Goal: Task Accomplishment & Management: Manage account settings

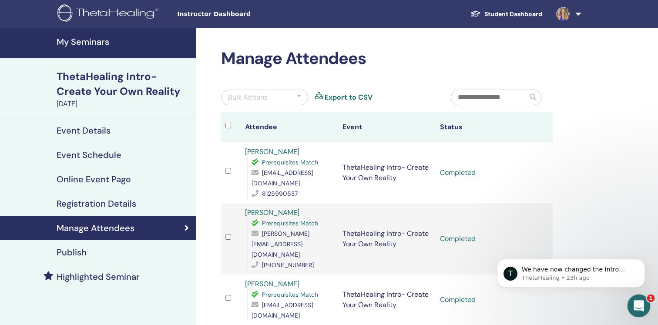
click at [639, 303] on icon "Open Intercom Messenger" at bounding box center [638, 305] width 14 height 14
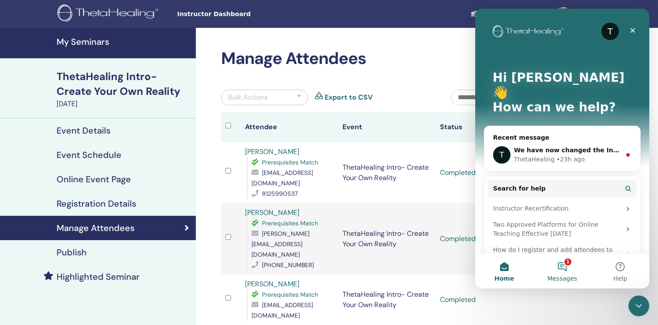
click at [561, 265] on button "1 Messages" at bounding box center [562, 271] width 58 height 35
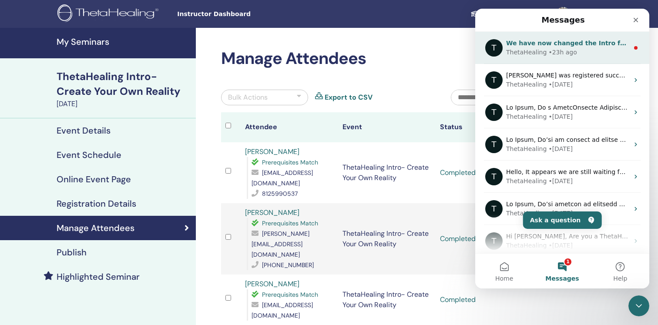
click at [585, 48] on div "ThetaHealing • 23h ago" at bounding box center [567, 52] width 123 height 9
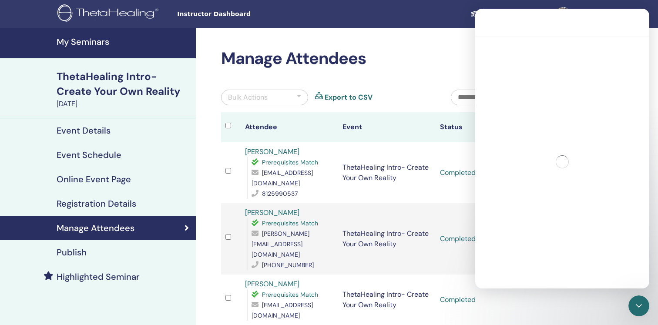
click at [585, 48] on div "Intercom messenger" at bounding box center [562, 162] width 174 height 250
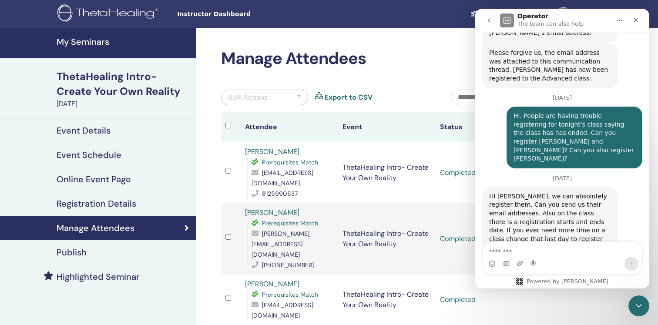
scroll to position [3861, 0]
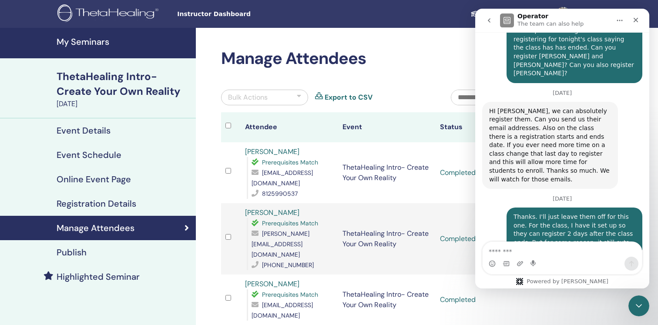
click at [94, 40] on h4 "My Seminars" at bounding box center [124, 42] width 134 height 10
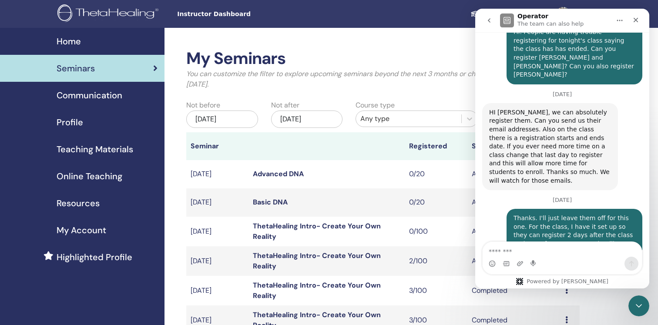
click at [192, 117] on div "May/30, 2025" at bounding box center [222, 119] width 72 height 17
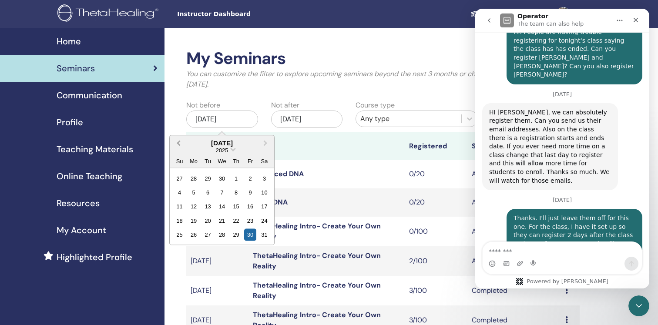
click at [178, 143] on span "Previous Month" at bounding box center [178, 142] width 0 height 9
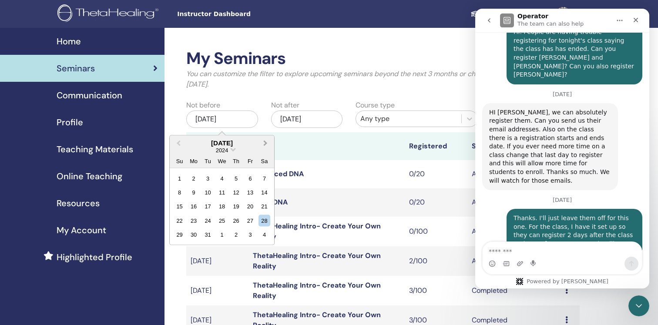
click at [266, 143] on span "Next Month" at bounding box center [266, 142] width 0 height 9
click at [209, 235] on div "28" at bounding box center [208, 235] width 12 height 12
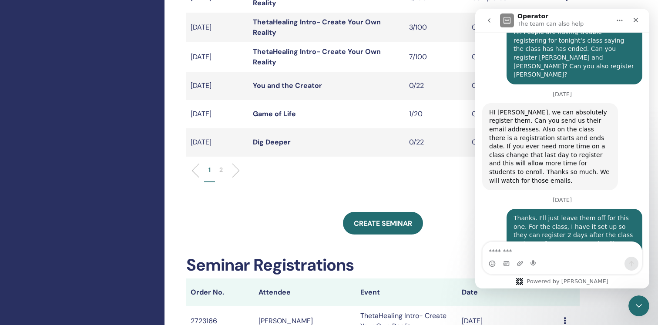
scroll to position [294, 0]
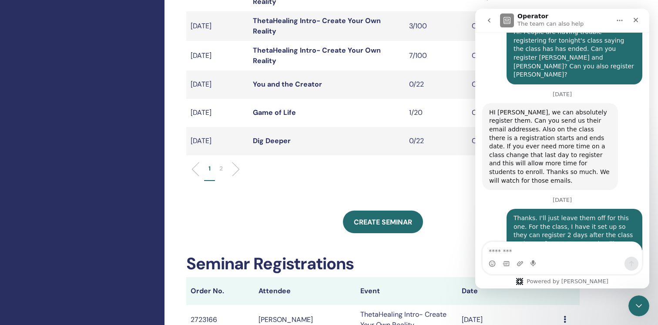
click at [221, 168] on p "2" at bounding box center [220, 168] width 3 height 9
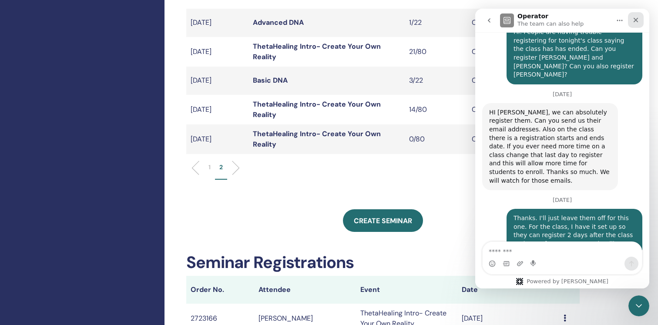
click at [639, 20] on icon "Close" at bounding box center [636, 20] width 7 height 7
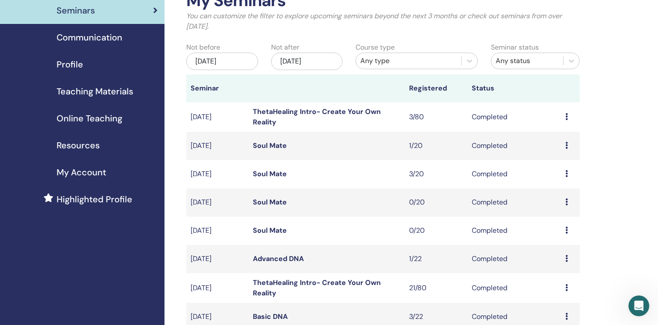
scroll to position [57, 0]
click at [344, 111] on link "ThetaHealing Intro- Create Your Own Reality" at bounding box center [317, 118] width 128 height 20
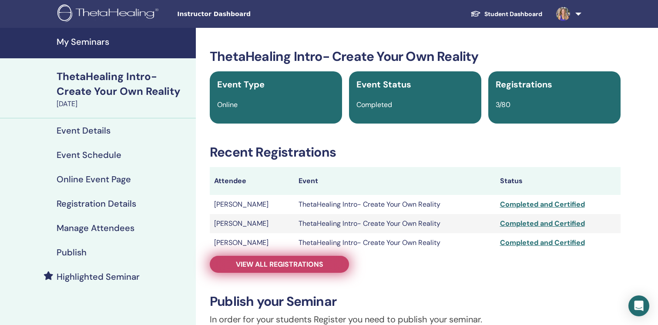
click at [297, 264] on span "View all registrations" at bounding box center [279, 264] width 87 height 9
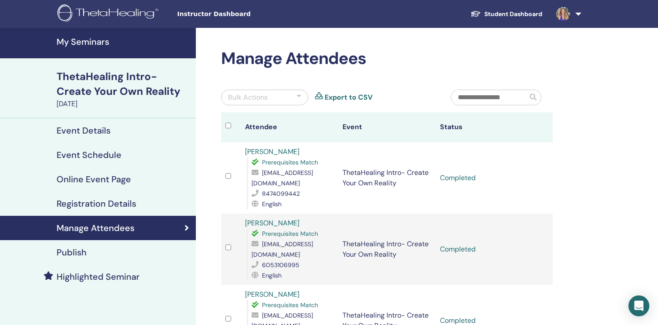
click at [97, 44] on h4 "My Seminars" at bounding box center [124, 42] width 134 height 10
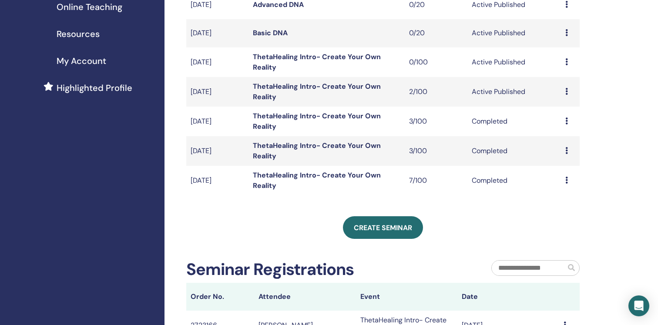
scroll to position [170, 0]
click at [267, 175] on link "ThetaHealing Intro- Create Your Own Reality" at bounding box center [317, 180] width 128 height 20
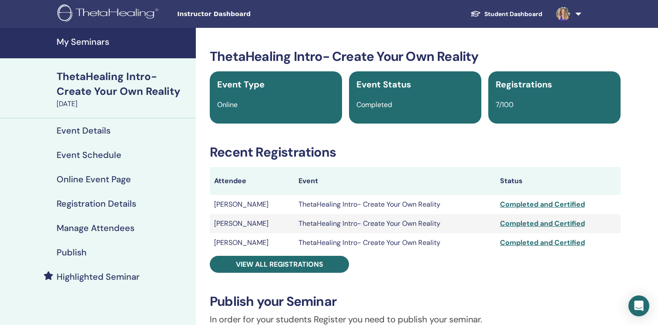
click at [91, 41] on h4 "My Seminars" at bounding box center [124, 42] width 134 height 10
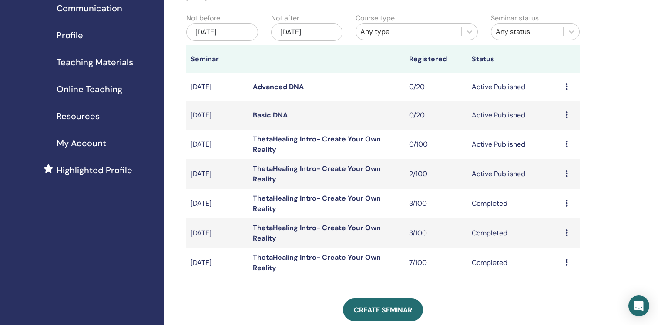
scroll to position [91, 0]
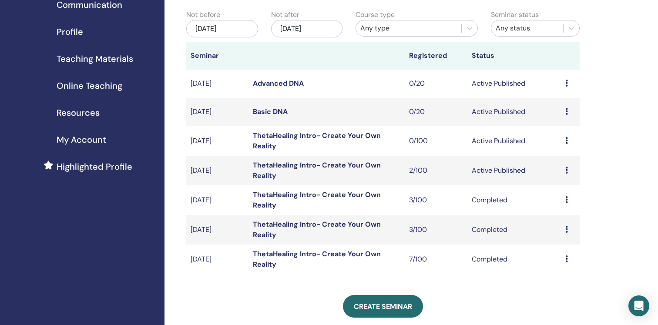
click at [323, 252] on link "ThetaHealing Intro- Create Your Own Reality" at bounding box center [317, 259] width 128 height 20
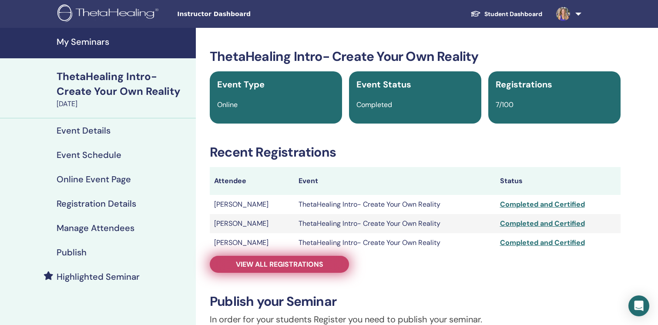
click at [323, 262] on link "View all registrations" at bounding box center [279, 264] width 139 height 17
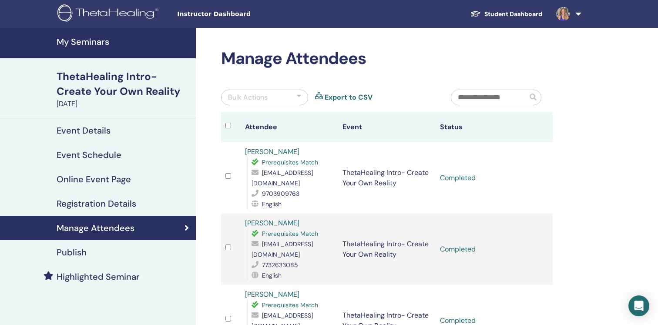
click at [87, 44] on h4 "My Seminars" at bounding box center [124, 42] width 134 height 10
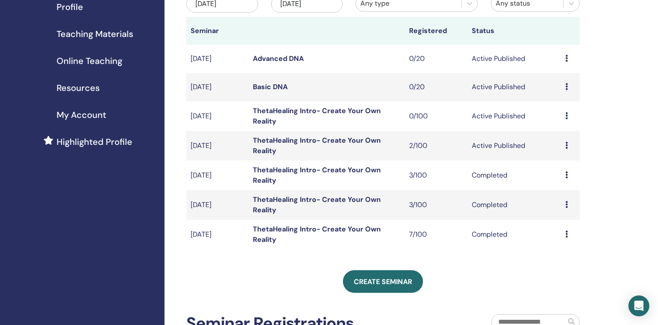
scroll to position [119, 0]
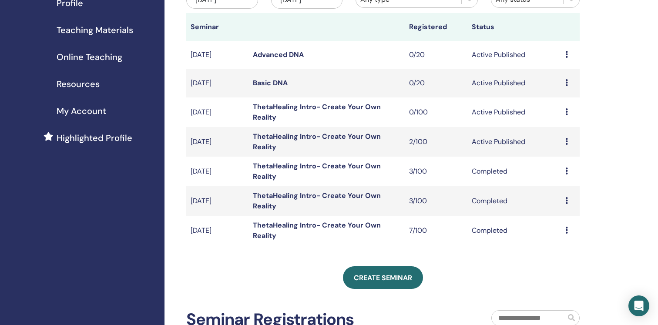
click at [298, 197] on link "ThetaHealing Intro- Create Your Own Reality" at bounding box center [317, 201] width 128 height 20
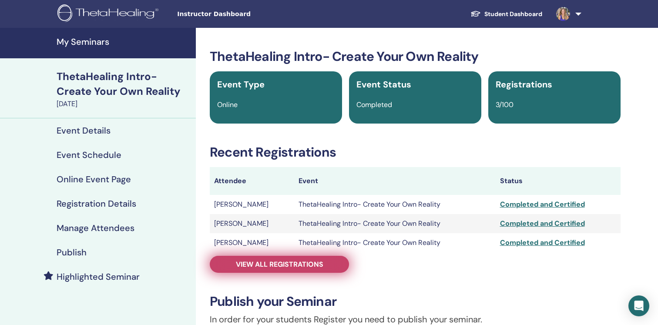
click at [286, 264] on span "View all registrations" at bounding box center [279, 264] width 87 height 9
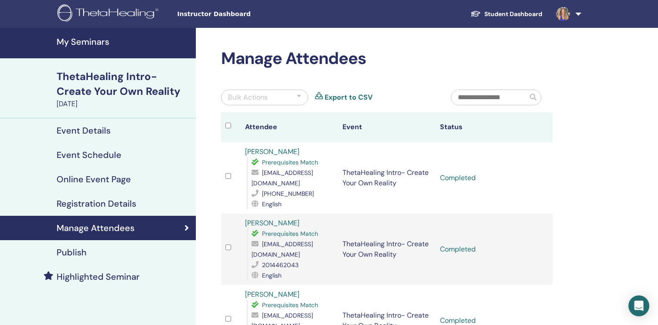
click at [98, 40] on h4 "My Seminars" at bounding box center [124, 42] width 134 height 10
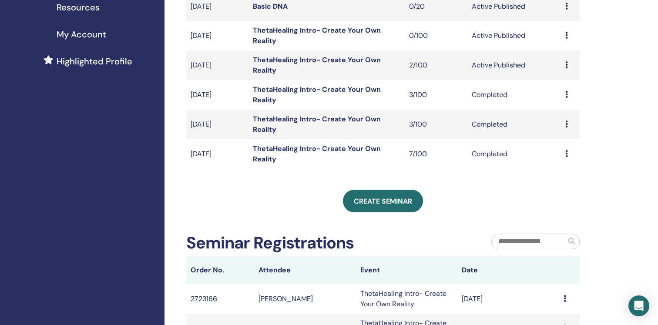
scroll to position [196, 0]
click at [269, 149] on link "ThetaHealing Intro- Create Your Own Reality" at bounding box center [317, 154] width 128 height 20
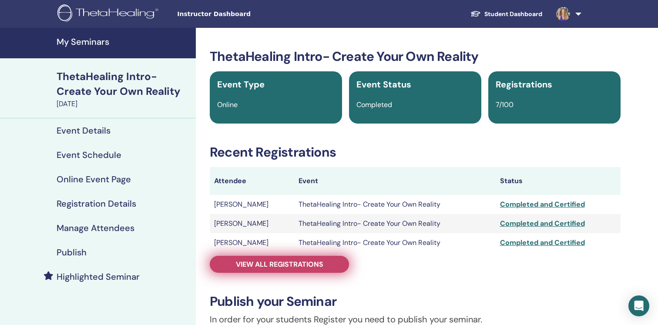
click at [284, 266] on span "View all registrations" at bounding box center [279, 264] width 87 height 9
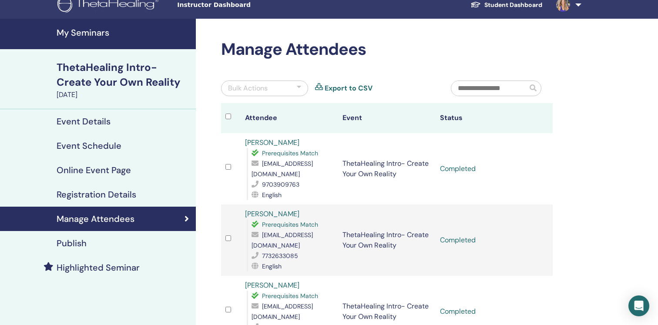
scroll to position [2, 0]
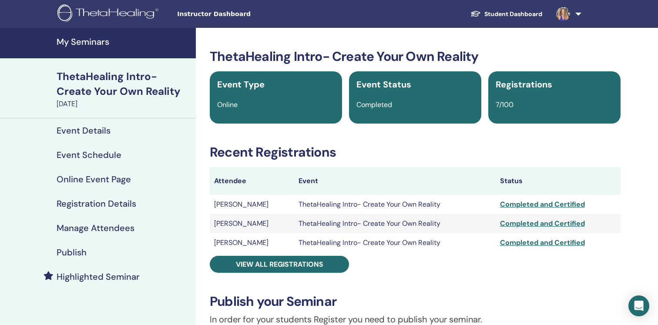
click at [88, 42] on h4 "My Seminars" at bounding box center [124, 42] width 134 height 10
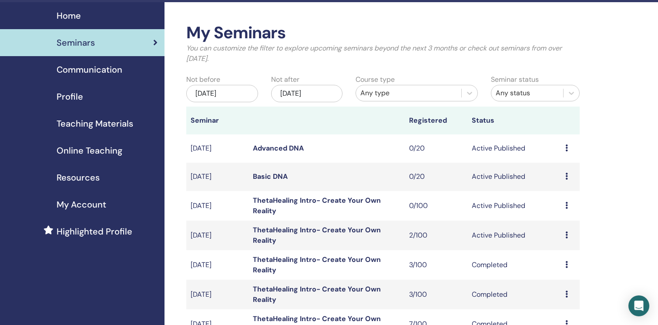
scroll to position [29, 0]
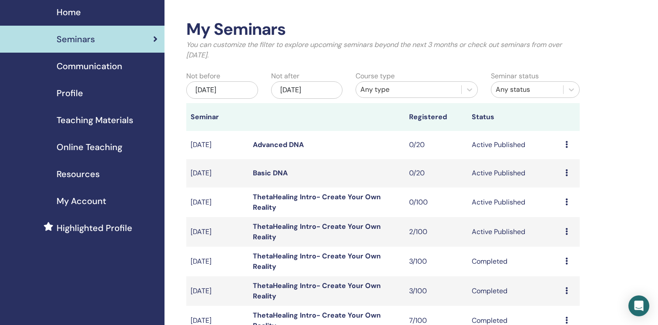
click at [193, 87] on div "[DATE]" at bounding box center [222, 89] width 72 height 17
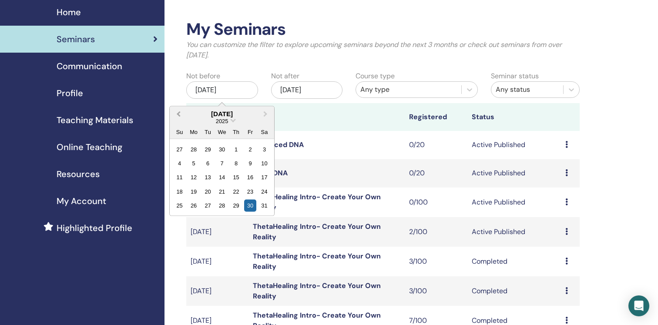
click at [178, 111] on span "Previous Month" at bounding box center [178, 113] width 0 height 9
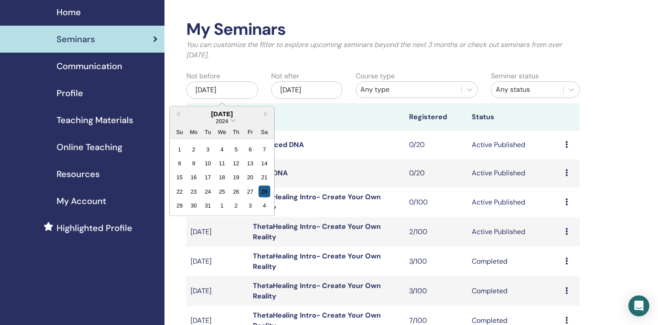
click at [265, 195] on div "28" at bounding box center [265, 191] width 12 height 12
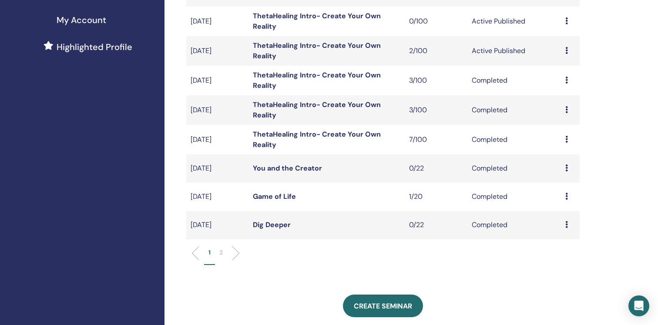
scroll to position [212, 0]
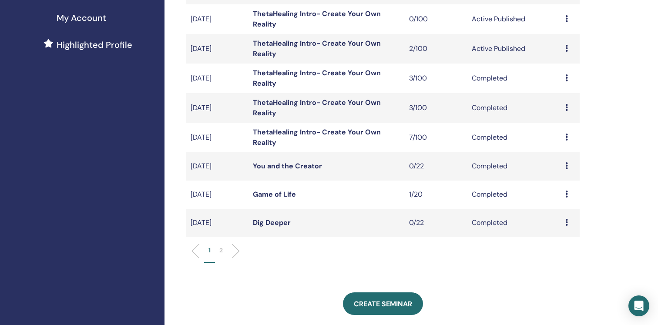
click at [221, 245] on div "1 2" at bounding box center [383, 254] width 407 height 34
click at [222, 251] on p "2" at bounding box center [220, 250] width 3 height 9
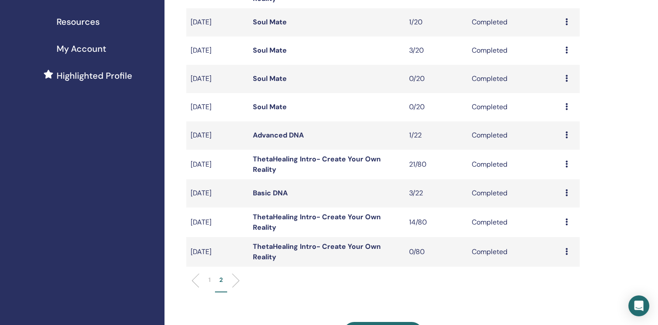
scroll to position [175, 0]
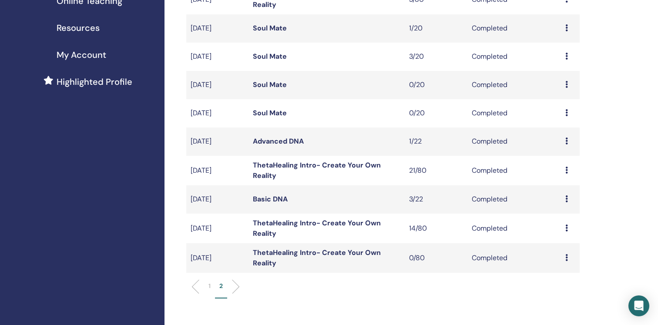
click at [263, 228] on td "ThetaHealing Intro- Create Your Own Reality" at bounding box center [327, 229] width 156 height 30
click at [261, 225] on link "ThetaHealing Intro- Create Your Own Reality" at bounding box center [317, 229] width 128 height 20
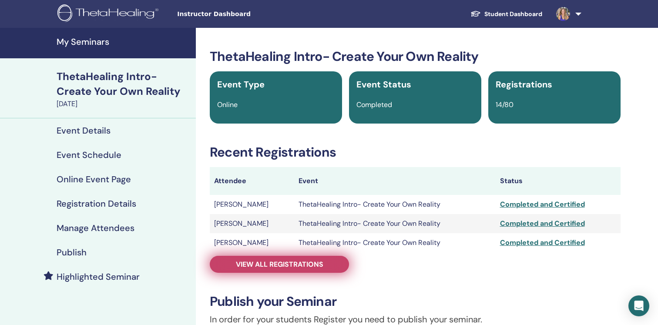
click at [284, 263] on span "View all registrations" at bounding box center [279, 264] width 87 height 9
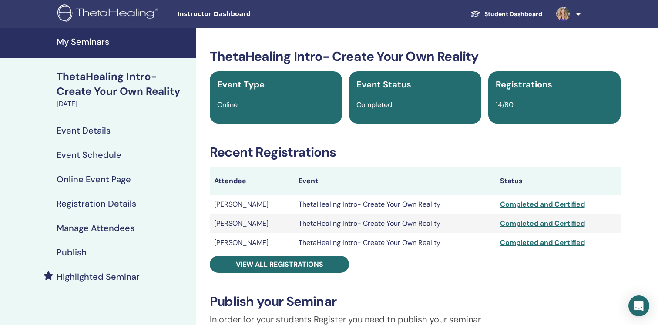
click at [99, 35] on link "My Seminars" at bounding box center [98, 43] width 196 height 30
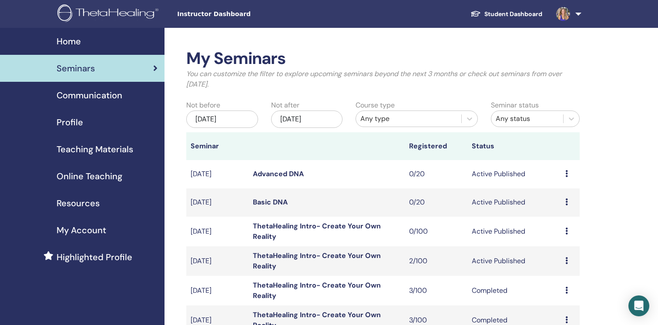
click at [192, 120] on div "May/30, 2025" at bounding box center [222, 119] width 72 height 17
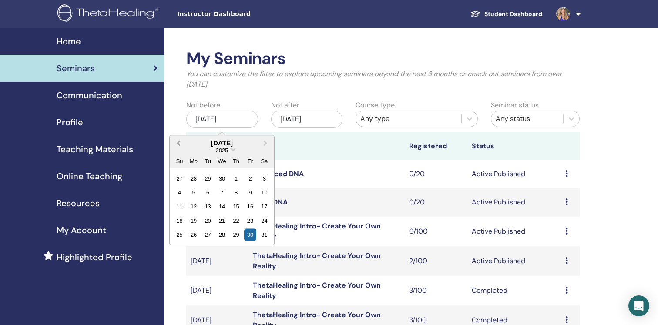
click at [178, 141] on span "Previous Month" at bounding box center [178, 142] width 0 height 9
click at [264, 179] on div "1" at bounding box center [265, 178] width 12 height 12
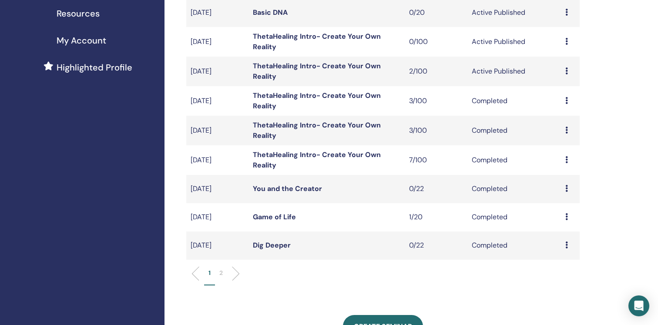
scroll to position [201, 0]
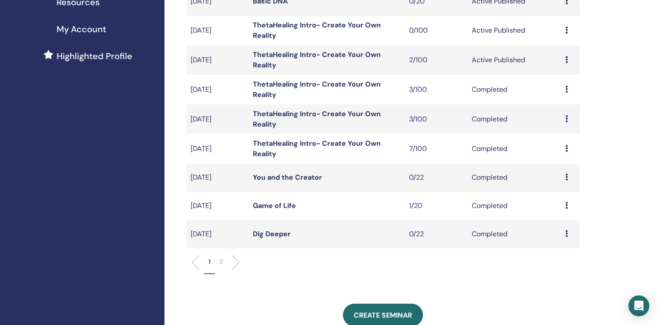
click at [224, 261] on li "2" at bounding box center [221, 265] width 12 height 17
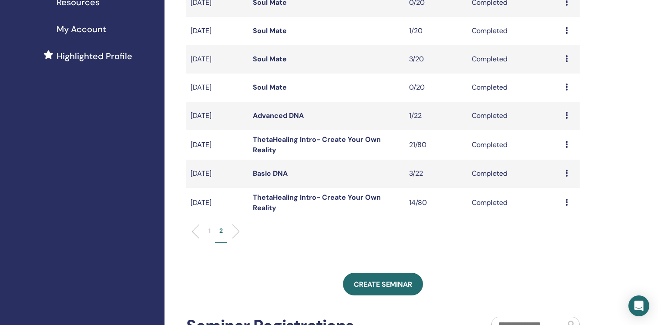
click at [276, 138] on link "ThetaHealing Intro- Create Your Own Reality" at bounding box center [317, 145] width 128 height 20
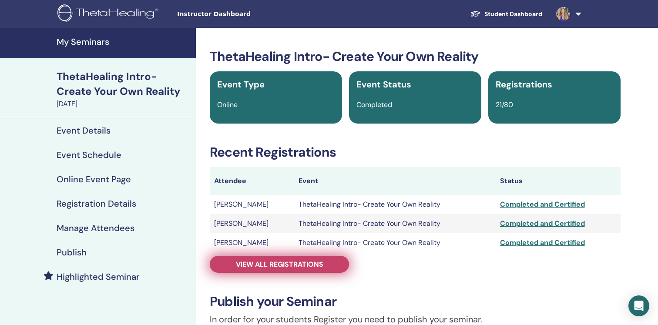
click at [235, 266] on link "View all registrations" at bounding box center [279, 264] width 139 height 17
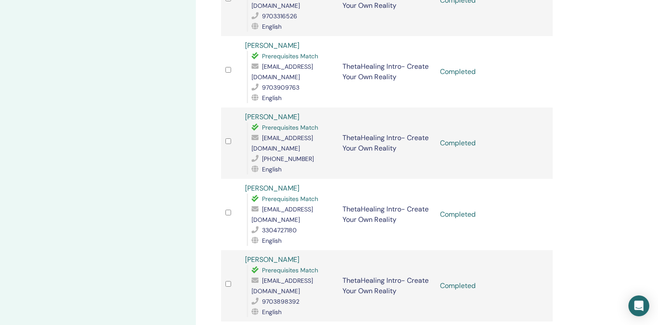
scroll to position [557, 0]
